Goal: Find specific page/section: Find specific page/section

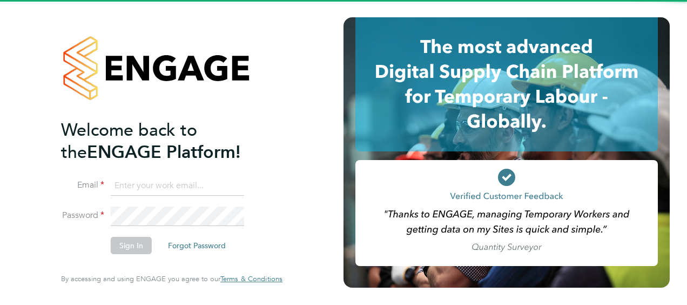
click at [213, 175] on ng-template "Welcome back to the ENGAGE Platform! Email Password Sign In Forgot Password" at bounding box center [166, 191] width 211 height 145
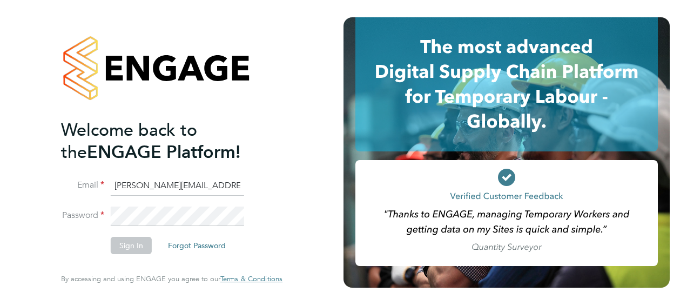
type input "[PERSON_NAME][EMAIL_ADDRESS][PERSON_NAME][PERSON_NAME][DOMAIN_NAME]"
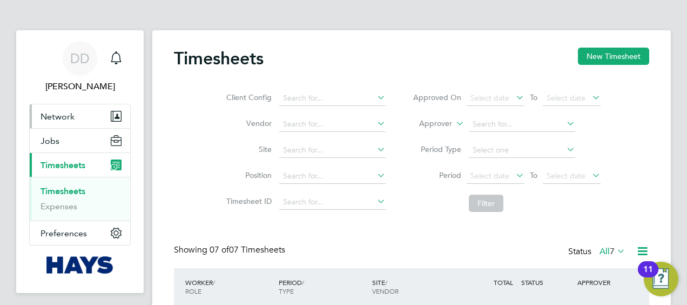
click at [100, 124] on button "Network" at bounding box center [80, 116] width 100 height 24
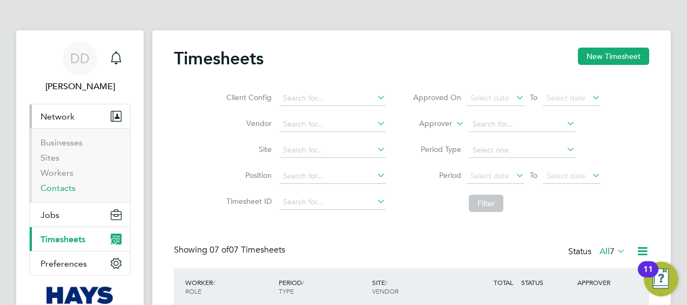
click at [71, 185] on link "Contacts" at bounding box center [58, 188] width 35 height 10
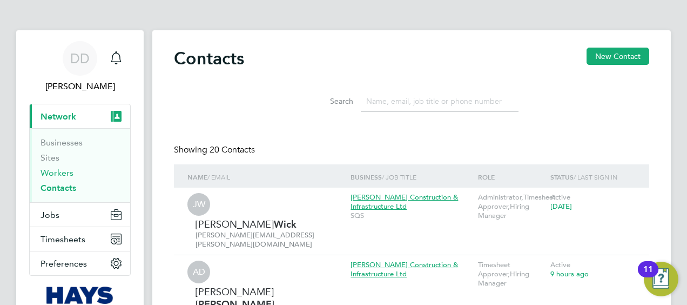
click at [64, 174] on link "Workers" at bounding box center [57, 172] width 33 height 10
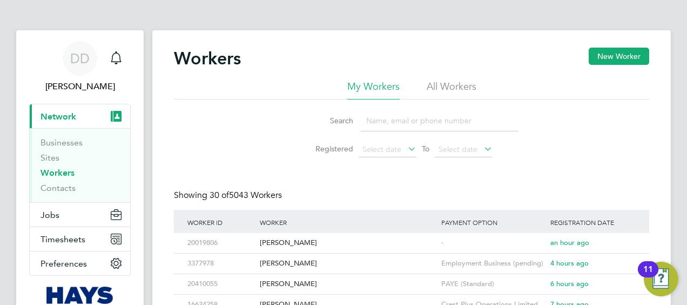
click at [491, 124] on input at bounding box center [440, 120] width 158 height 21
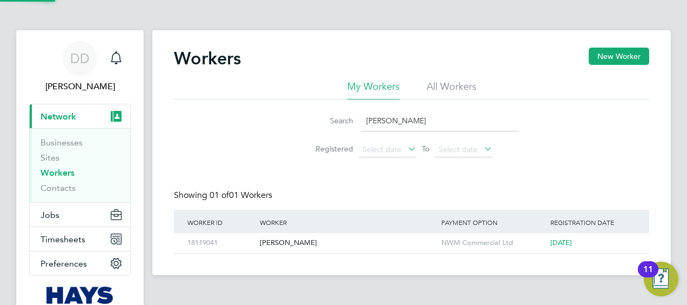
type input "doolan"
click at [296, 239] on div "Martin Doolan" at bounding box center [348, 243] width 182 height 20
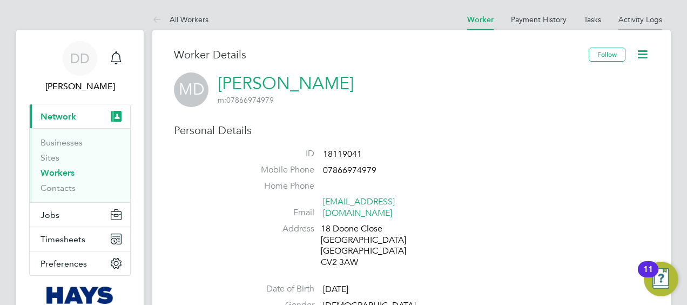
click at [619, 18] on link "Activity Logs" at bounding box center [641, 20] width 44 height 10
